Goal: Transaction & Acquisition: Purchase product/service

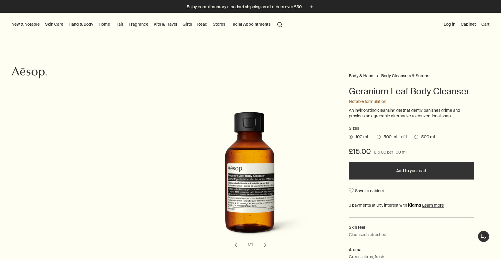
click at [389, 139] on span "500 mL refill" at bounding box center [394, 137] width 27 height 6
click at [377, 138] on input "500 mL refill" at bounding box center [377, 136] width 0 height 4
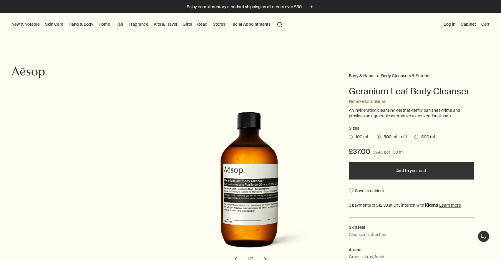
click at [425, 138] on span "500 mL" at bounding box center [427, 137] width 18 height 6
click at [415, 138] on input "500 mL" at bounding box center [415, 136] width 0 height 4
click at [400, 135] on span "500 mL refill" at bounding box center [394, 137] width 27 height 6
click at [377, 135] on input "500 mL refill" at bounding box center [377, 136] width 0 height 4
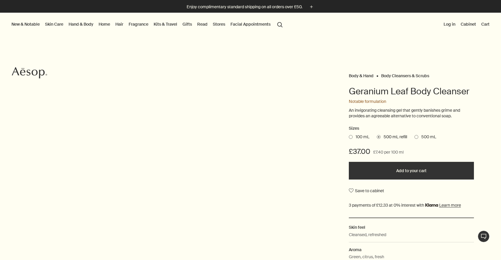
click at [426, 135] on span "500 mL" at bounding box center [427, 137] width 18 height 6
click at [415, 135] on input "500 mL" at bounding box center [415, 136] width 0 height 4
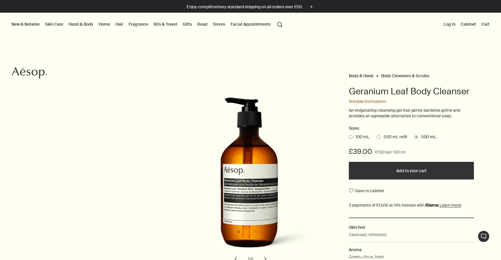
click at [393, 135] on span "500 mL refill" at bounding box center [394, 137] width 27 height 6
click at [377, 135] on input "500 mL refill" at bounding box center [377, 136] width 0 height 4
click at [362, 136] on span "100 mL" at bounding box center [361, 137] width 17 height 6
click at [349, 136] on input "100 mL" at bounding box center [349, 136] width 0 height 4
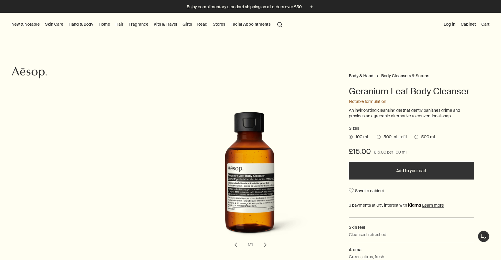
click at [395, 136] on span "500 mL refill" at bounding box center [394, 137] width 27 height 6
click at [377, 136] on input "500 mL refill" at bounding box center [377, 136] width 0 height 4
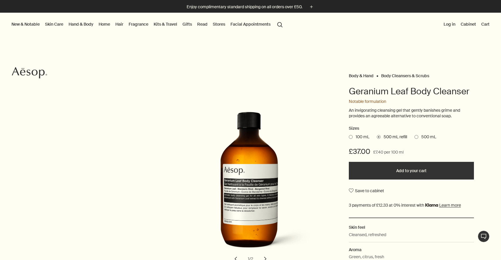
click at [428, 136] on span "500 mL" at bounding box center [427, 137] width 18 height 6
click at [415, 136] on input "500 mL" at bounding box center [415, 136] width 0 height 4
click at [364, 137] on span "100 mL" at bounding box center [361, 137] width 17 height 6
click at [349, 137] on input "100 mL" at bounding box center [349, 136] width 0 height 4
